Goal: Task Accomplishment & Management: Complete application form

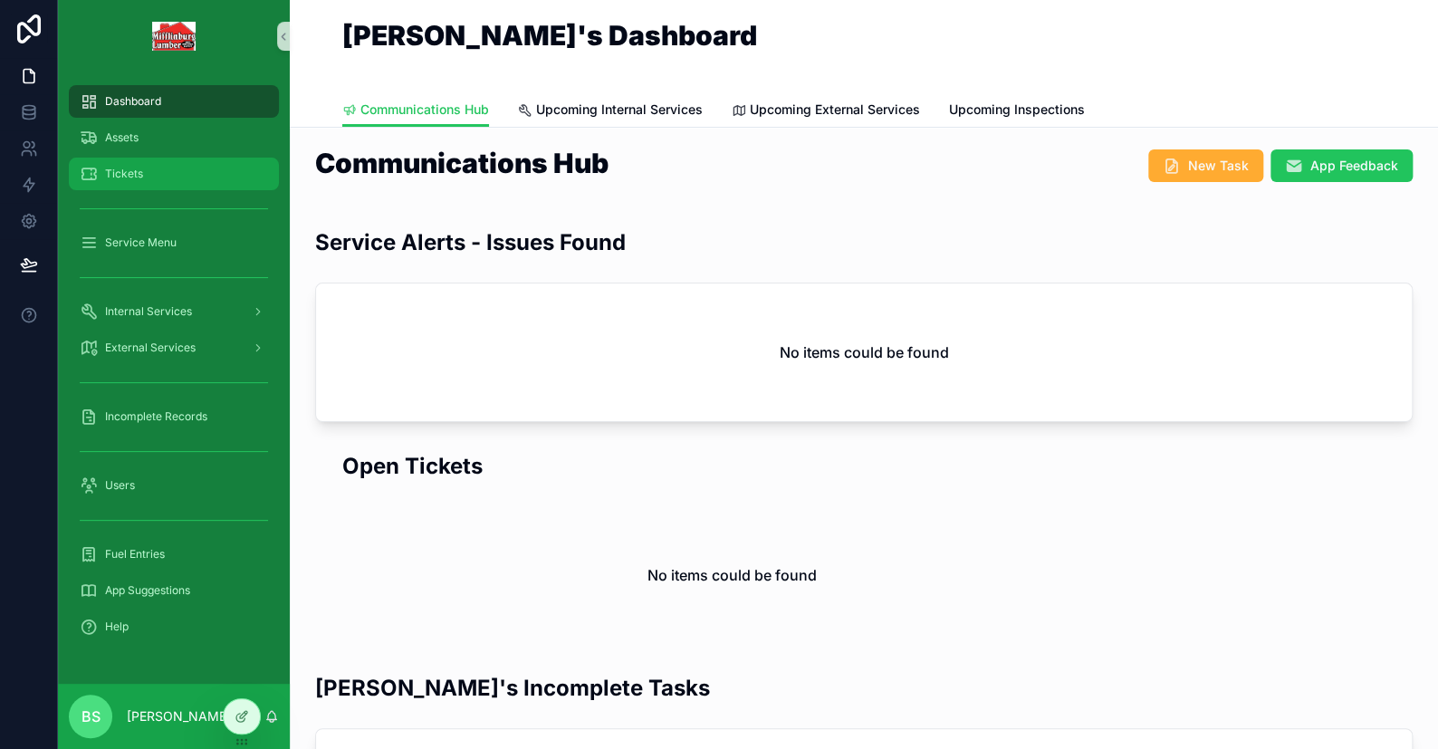
click at [137, 175] on span "Tickets" at bounding box center [124, 174] width 38 height 14
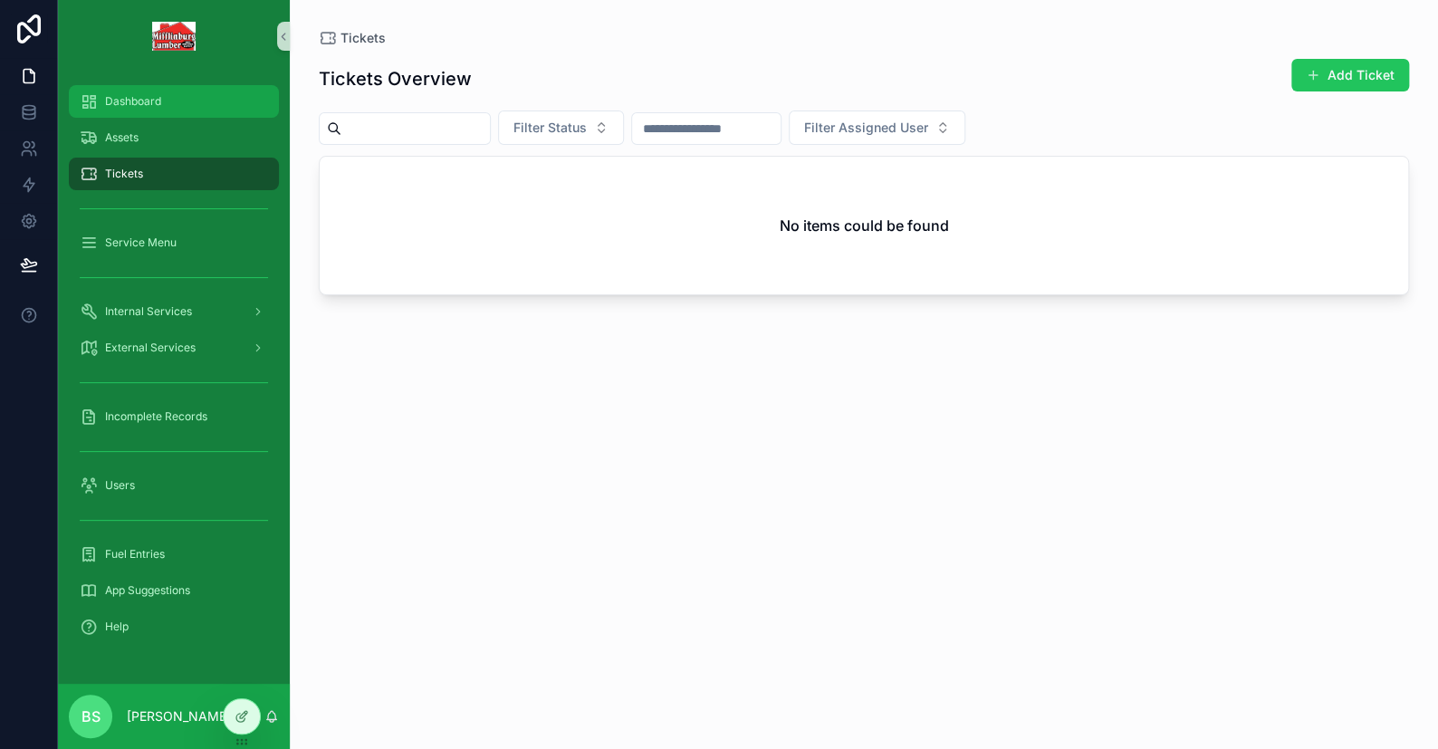
click at [88, 110] on icon "scrollable content" at bounding box center [89, 101] width 18 height 18
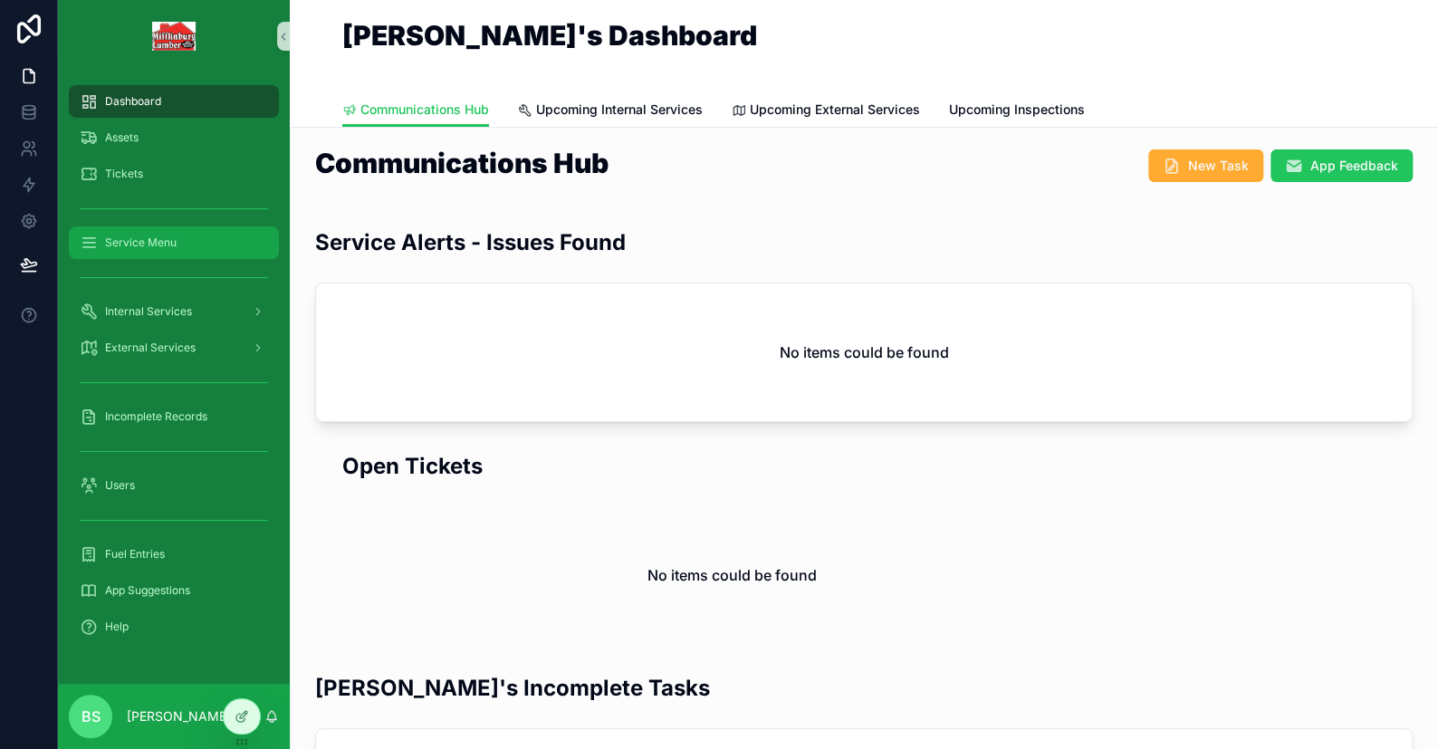
click at [187, 245] on div "Service Menu" at bounding box center [174, 242] width 188 height 29
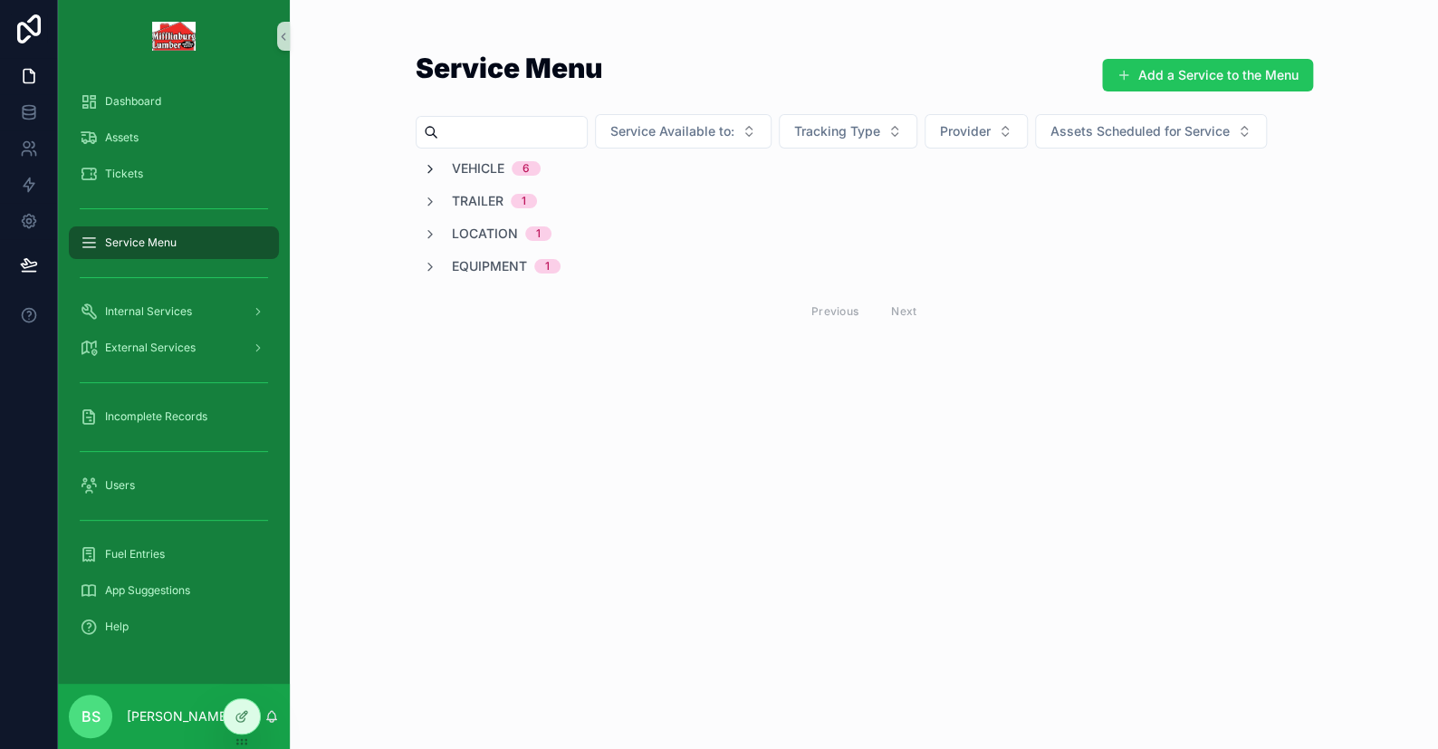
click at [425, 166] on icon "scrollable content" at bounding box center [430, 169] width 14 height 14
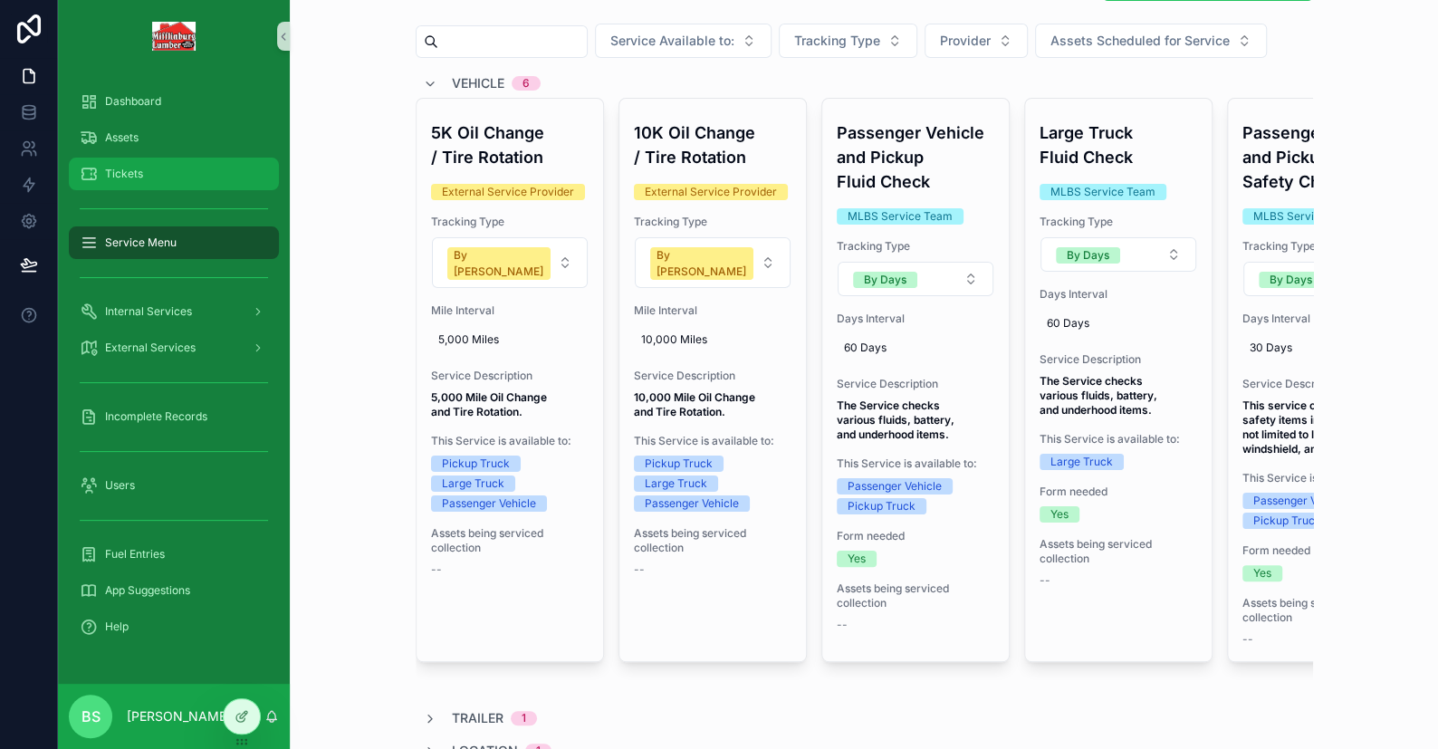
click at [114, 168] on span "Tickets" at bounding box center [124, 174] width 38 height 14
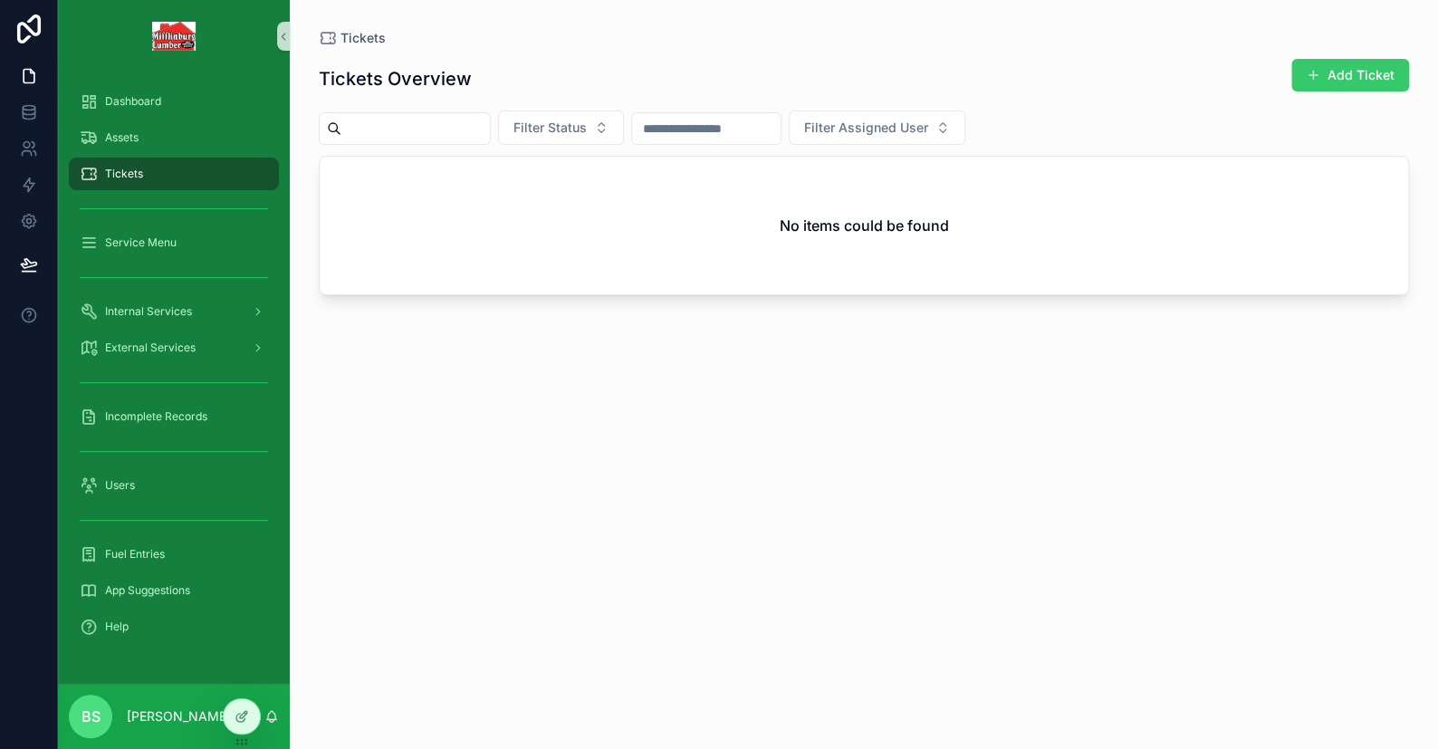
click at [1332, 72] on button "Add Ticket" at bounding box center [1351, 75] width 118 height 33
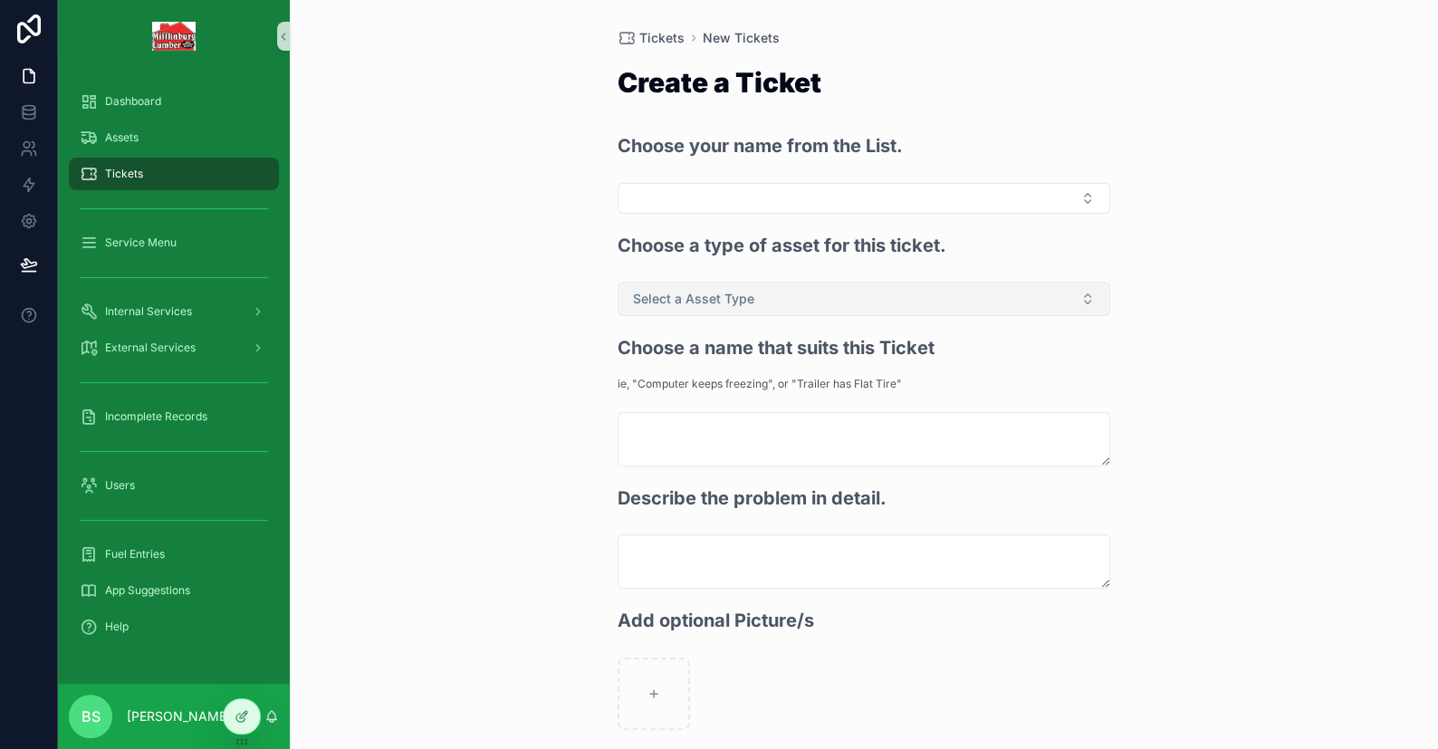
click at [803, 299] on button "Select a Asset Type" at bounding box center [864, 299] width 493 height 34
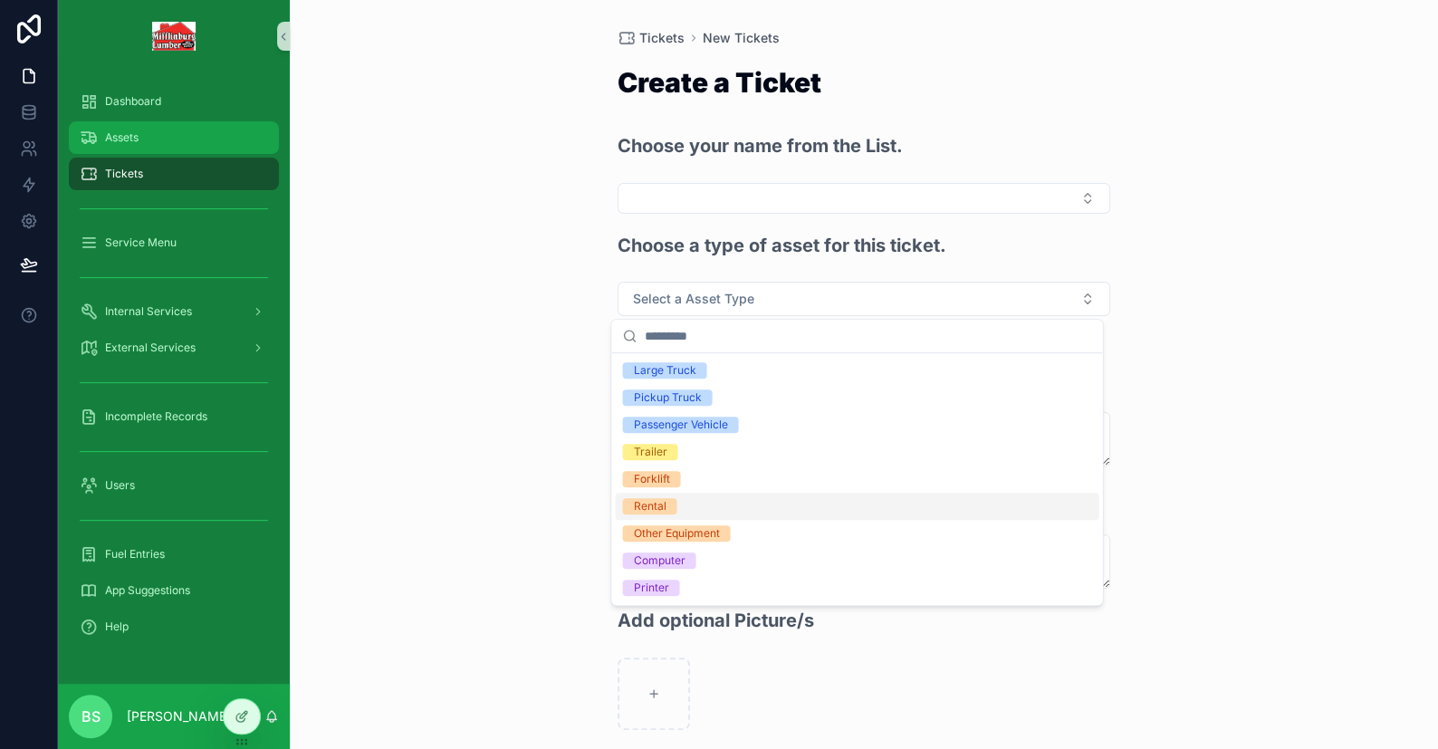
click at [160, 131] on div "Assets" at bounding box center [174, 137] width 188 height 29
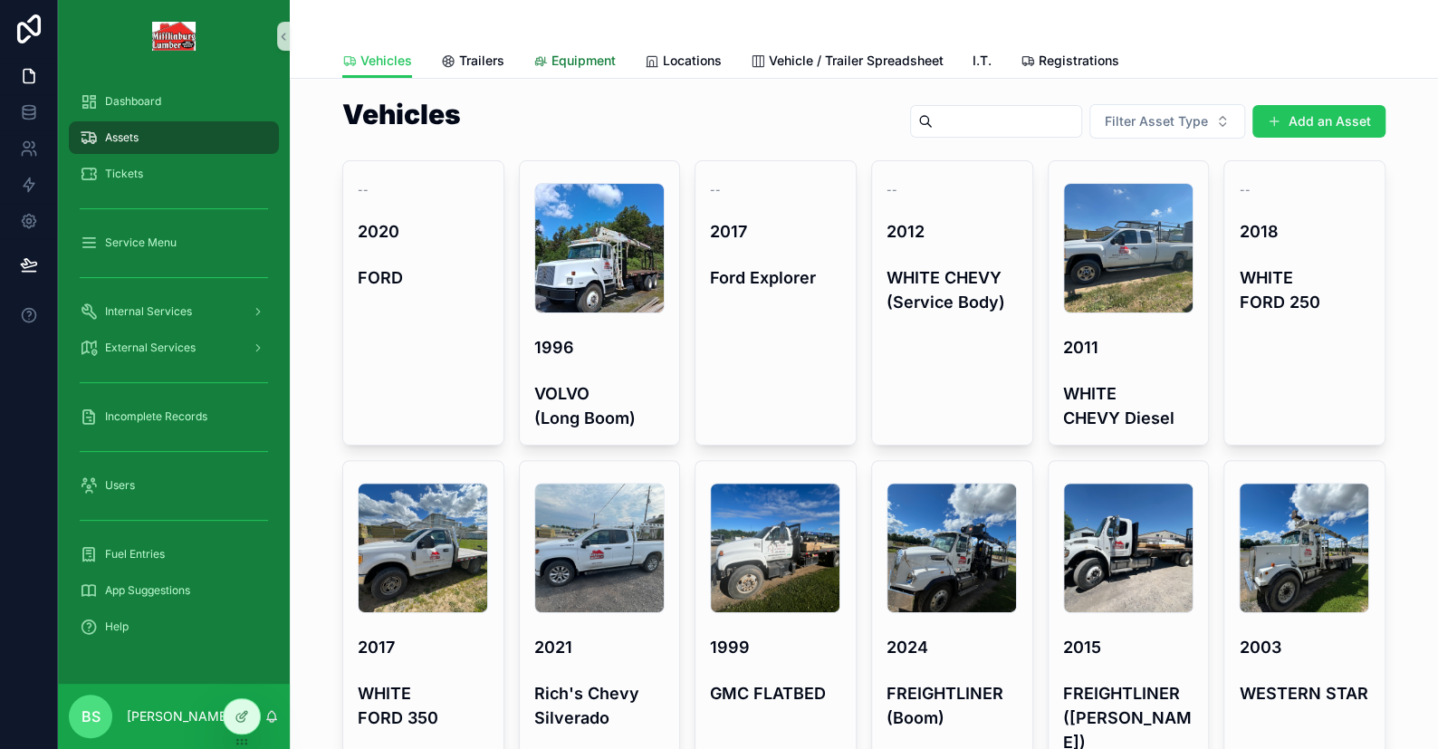
click at [554, 66] on span "Equipment" at bounding box center [584, 61] width 64 height 18
